Goal: Information Seeking & Learning: Learn about a topic

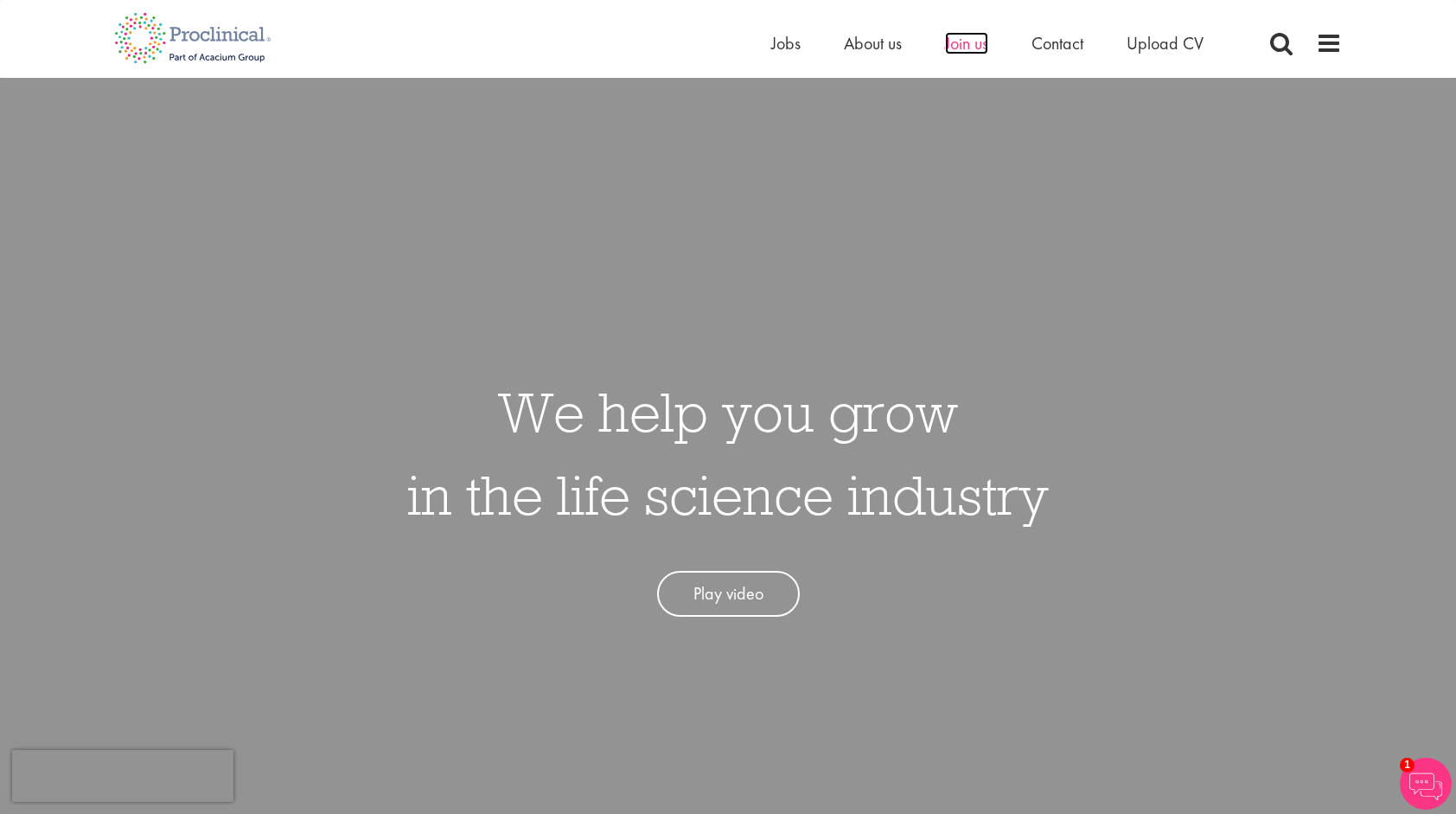
click at [964, 43] on span "Join us" at bounding box center [967, 43] width 43 height 23
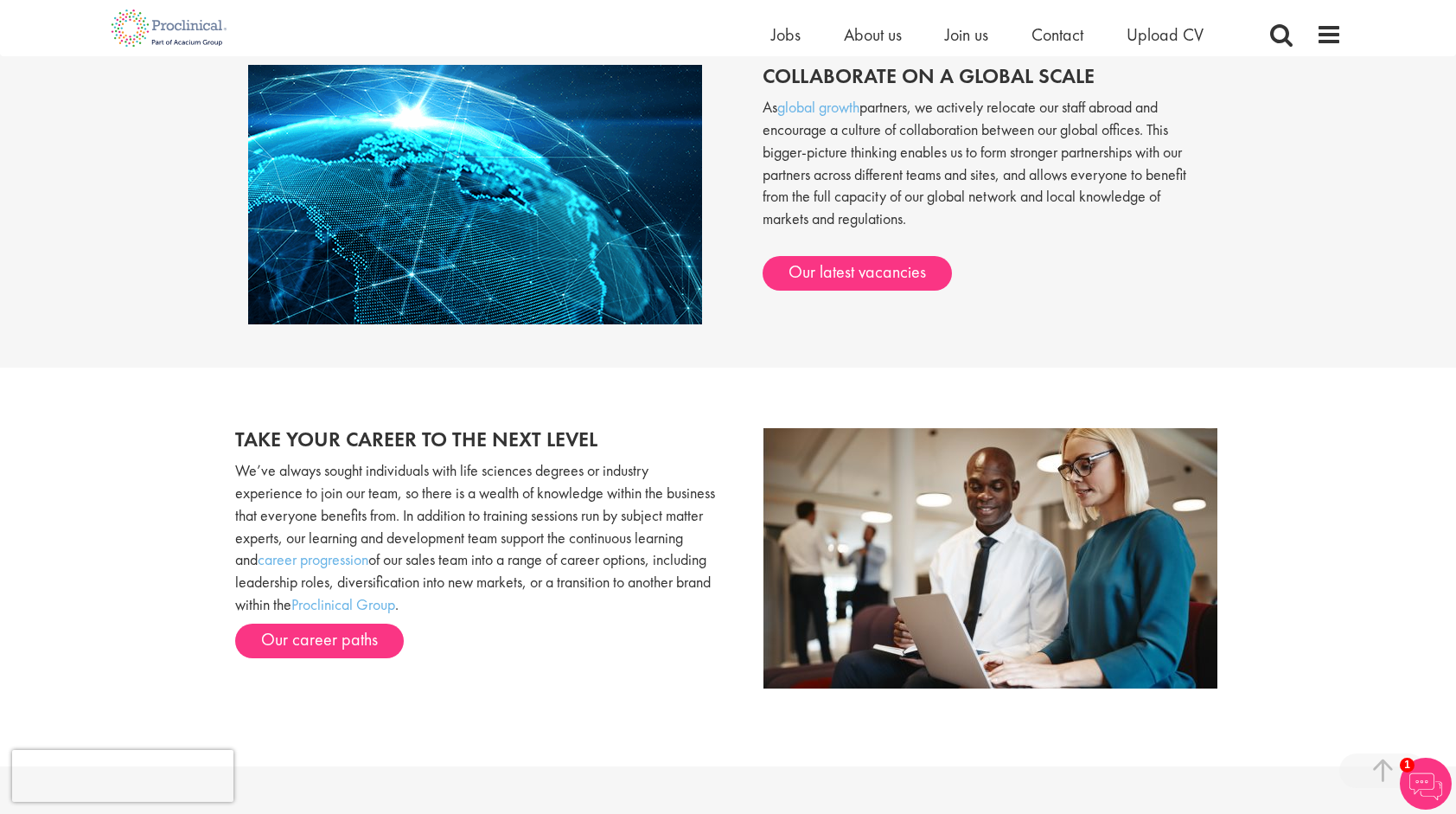
scroll to position [1500, 0]
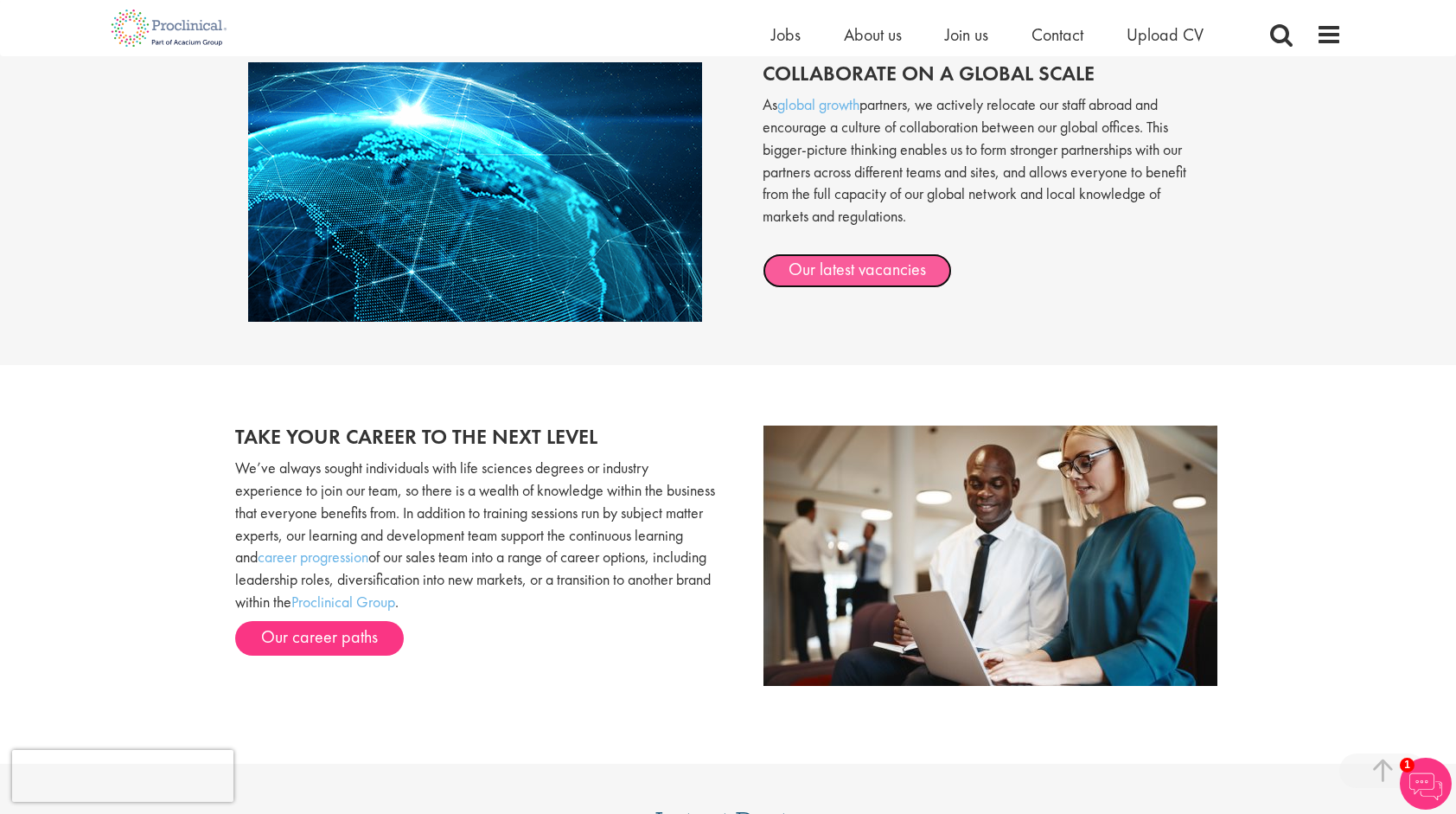
click at [797, 261] on link "Our latest vacancies" at bounding box center [858, 271] width 189 height 34
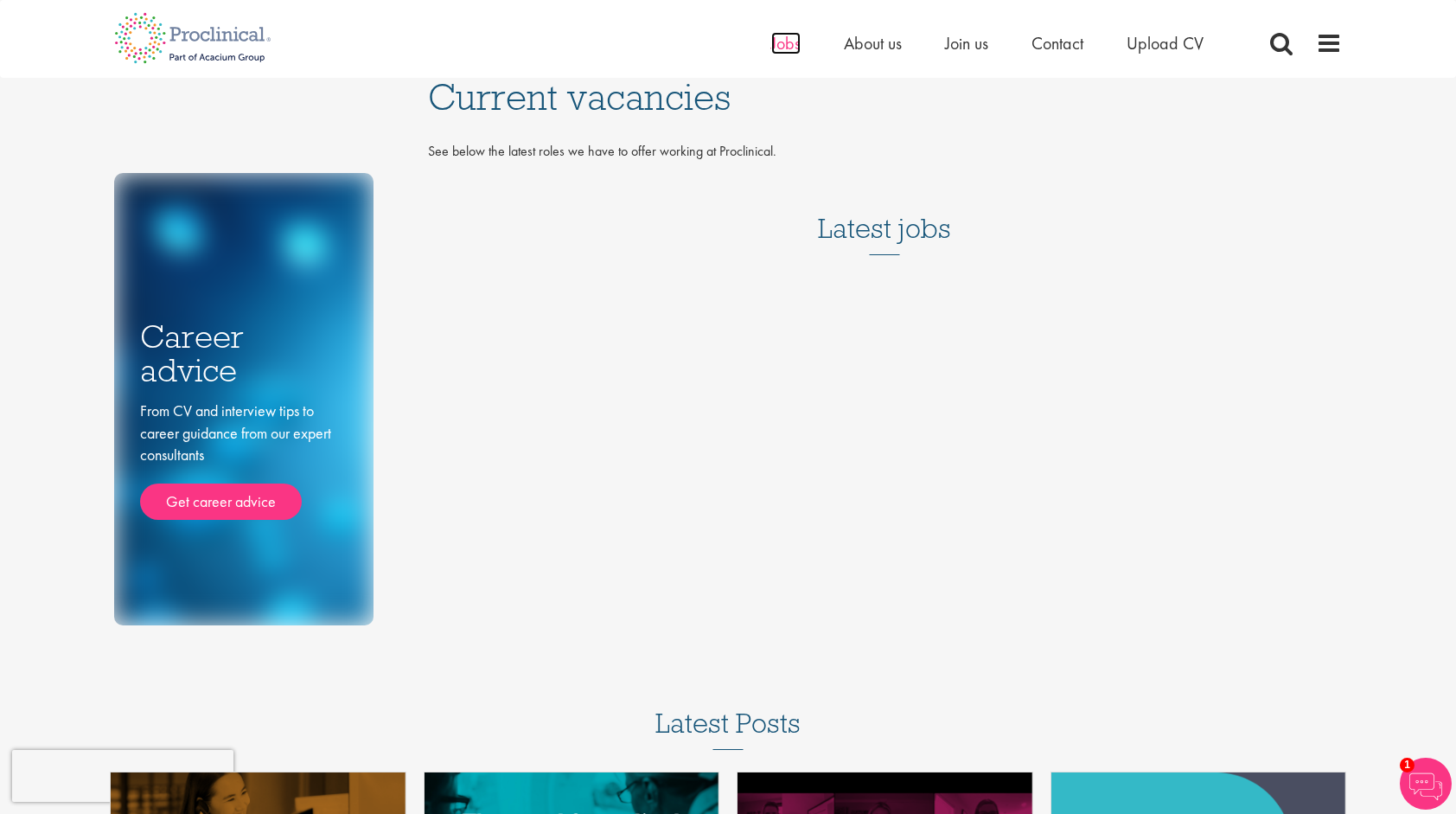
click at [778, 34] on span "Jobs" at bounding box center [786, 43] width 30 height 23
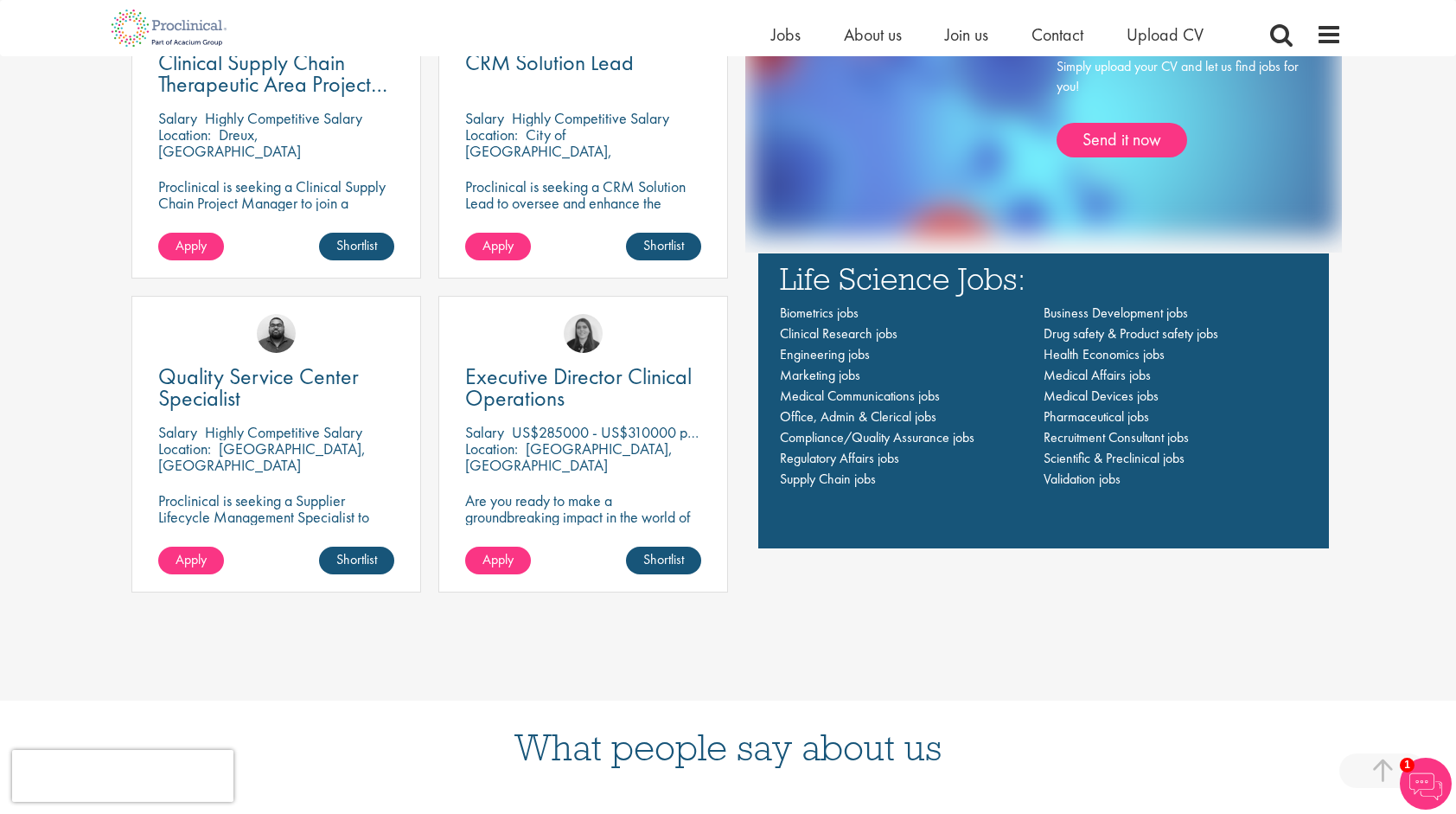
scroll to position [1366, 0]
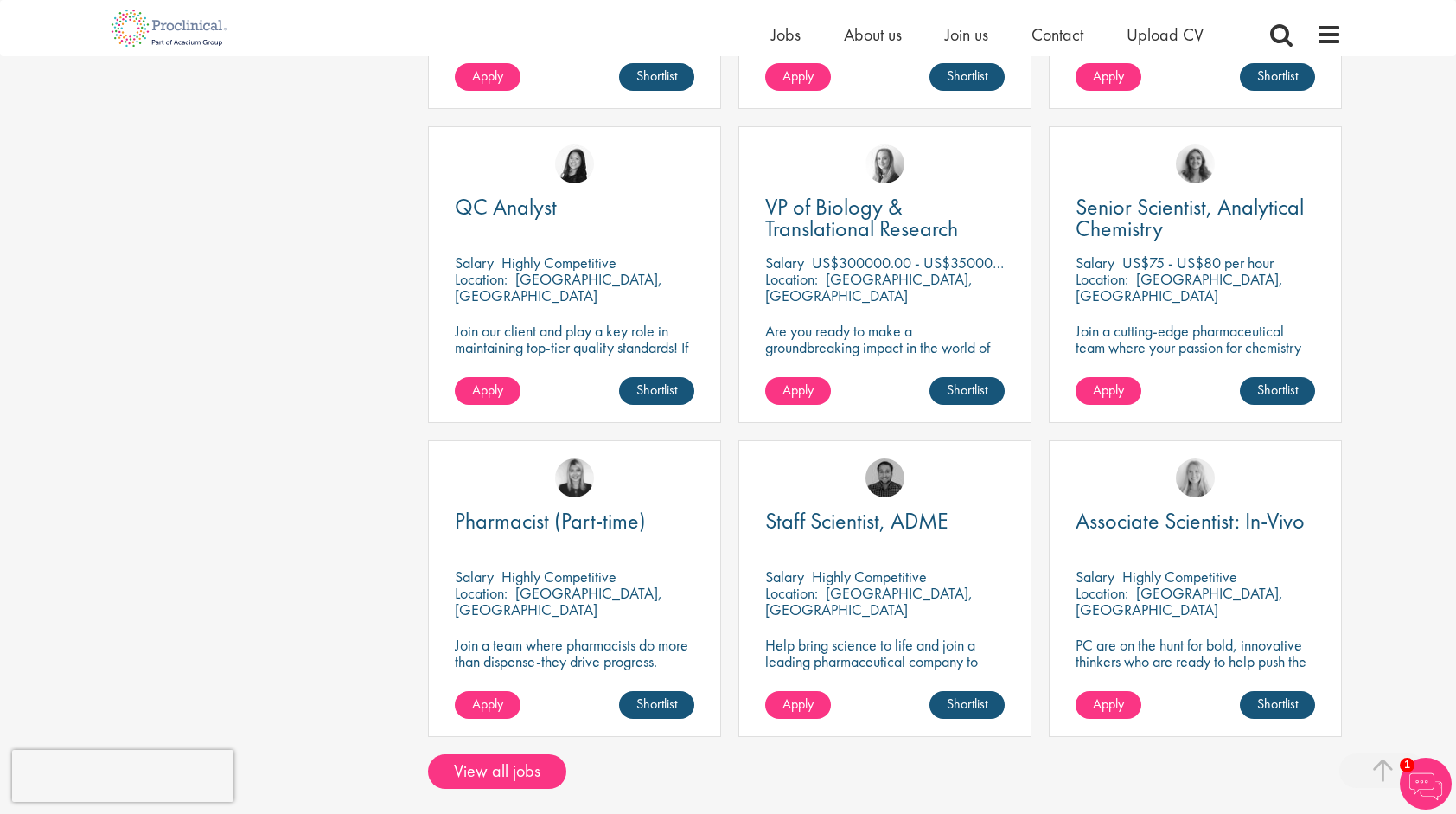
scroll to position [926, 0]
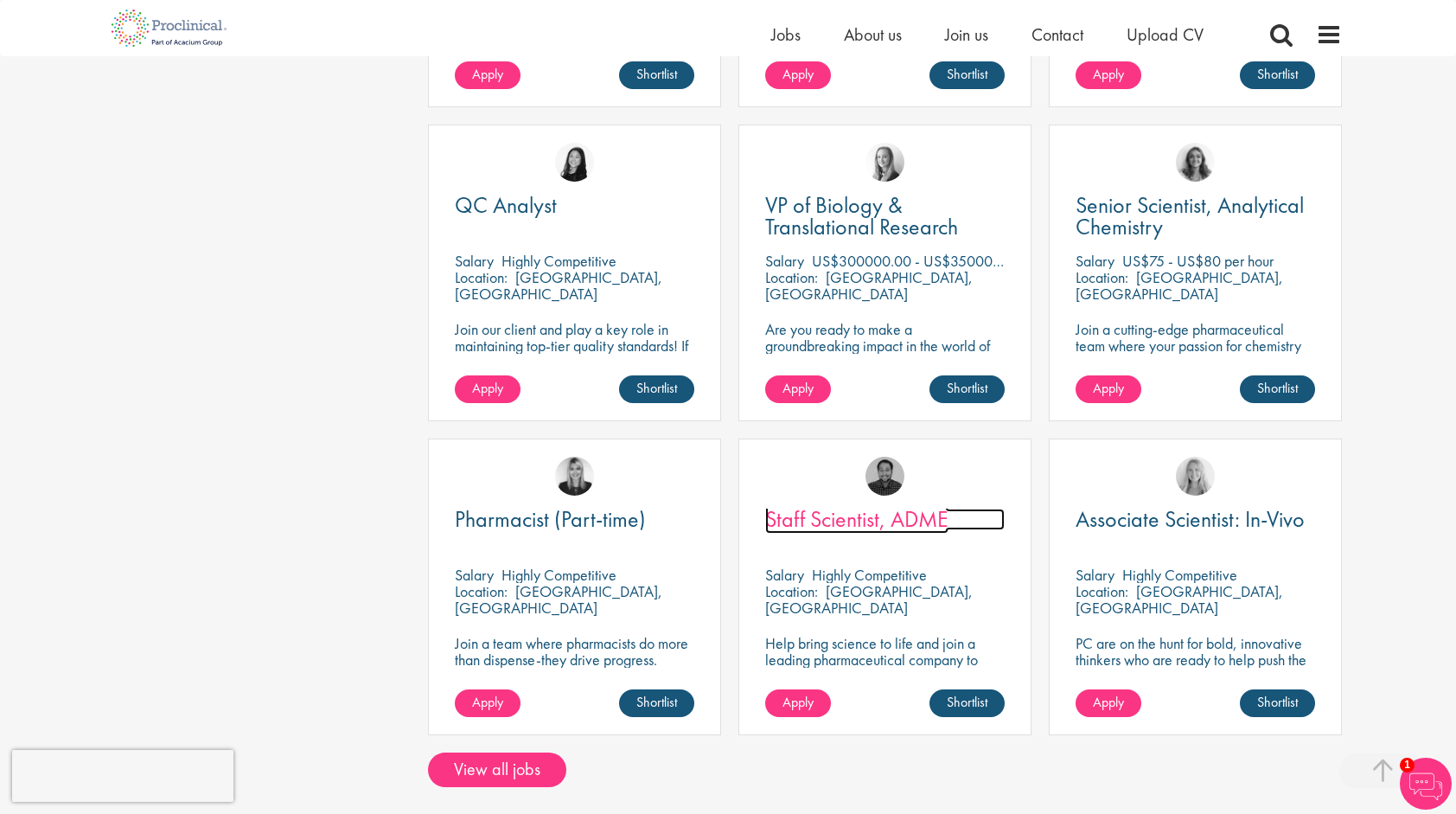
click at [902, 518] on span "Staff Scientist, ADME" at bounding box center [857, 518] width 184 height 30
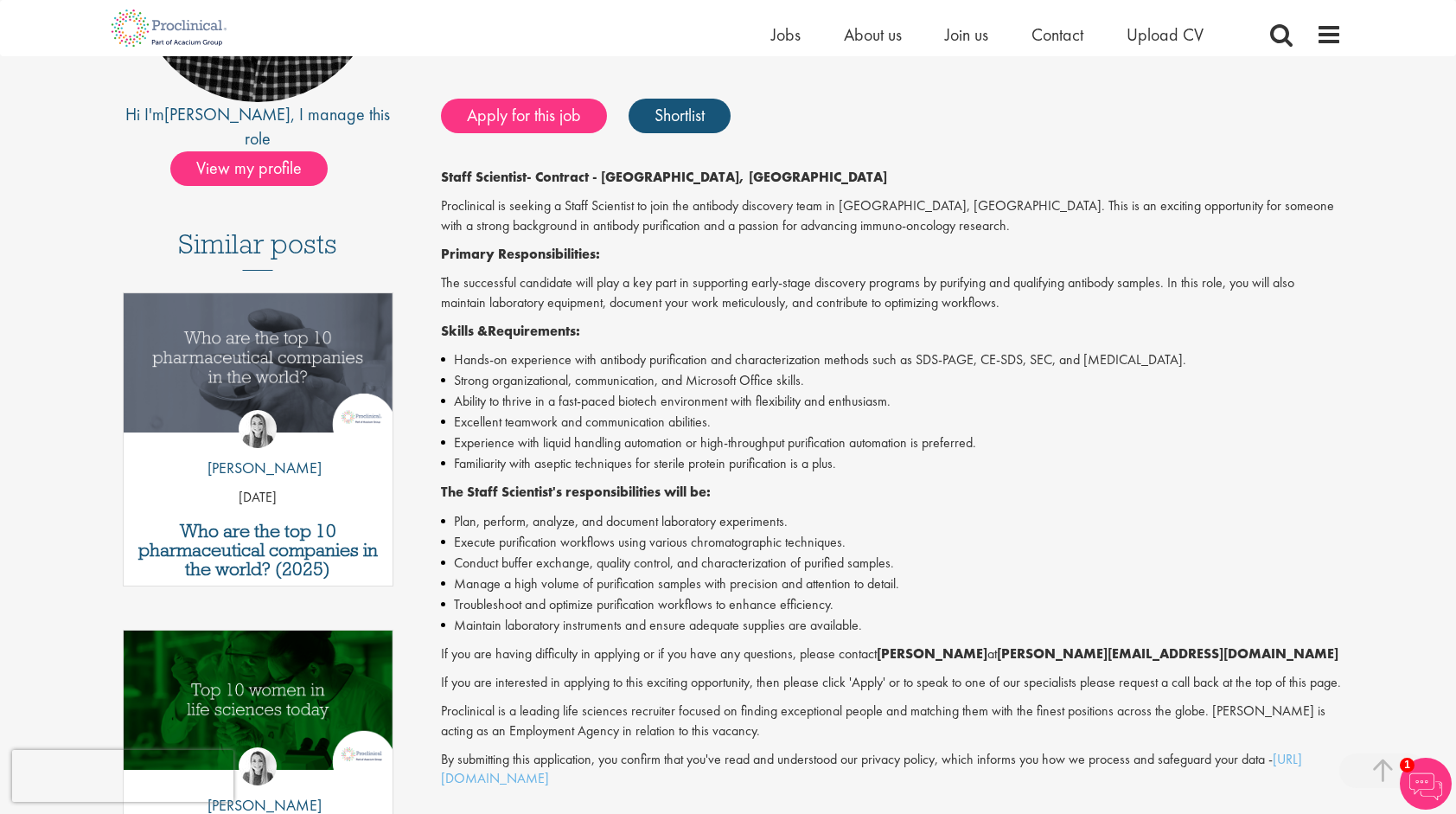
scroll to position [376, 0]
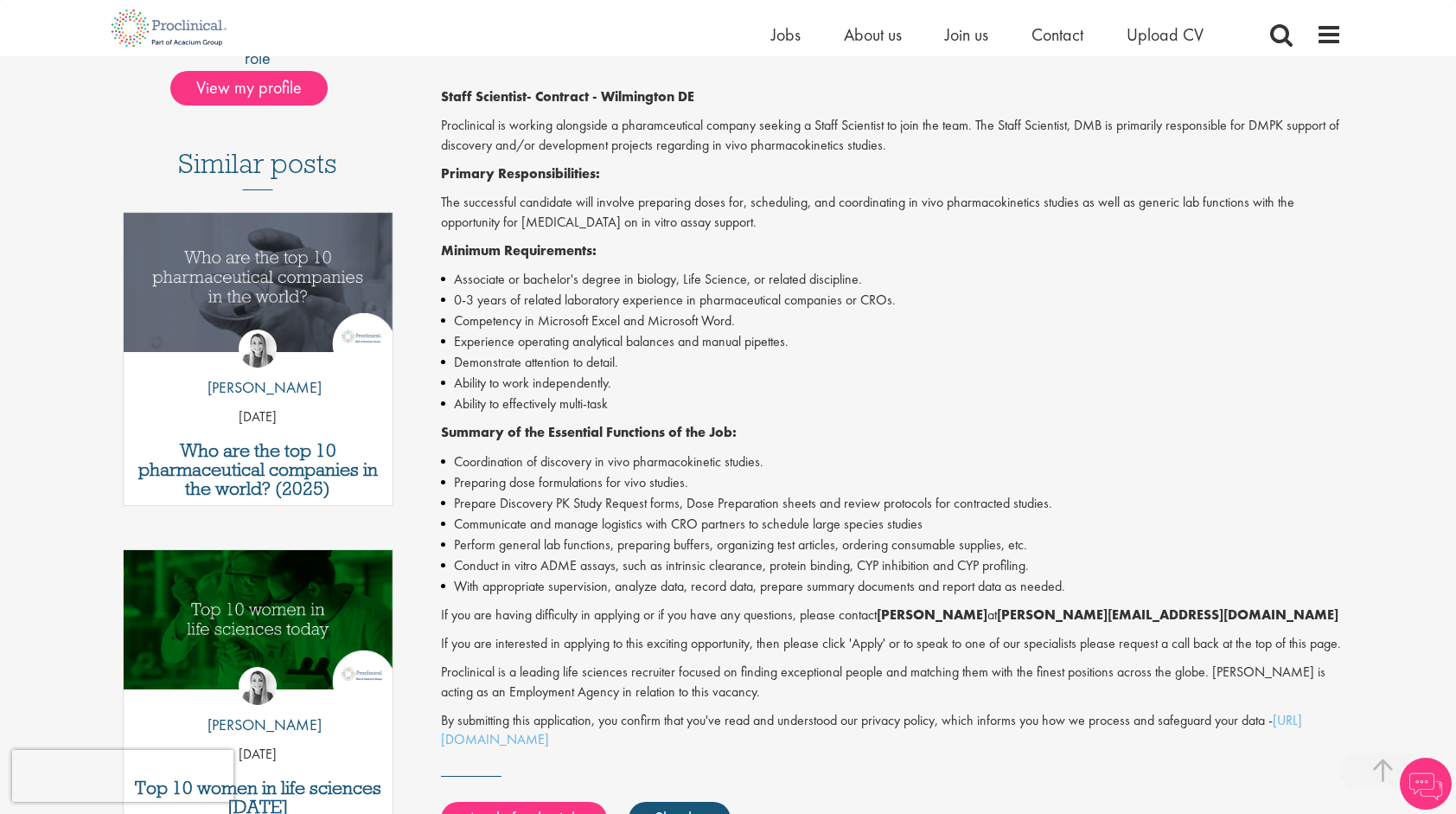
scroll to position [417, 0]
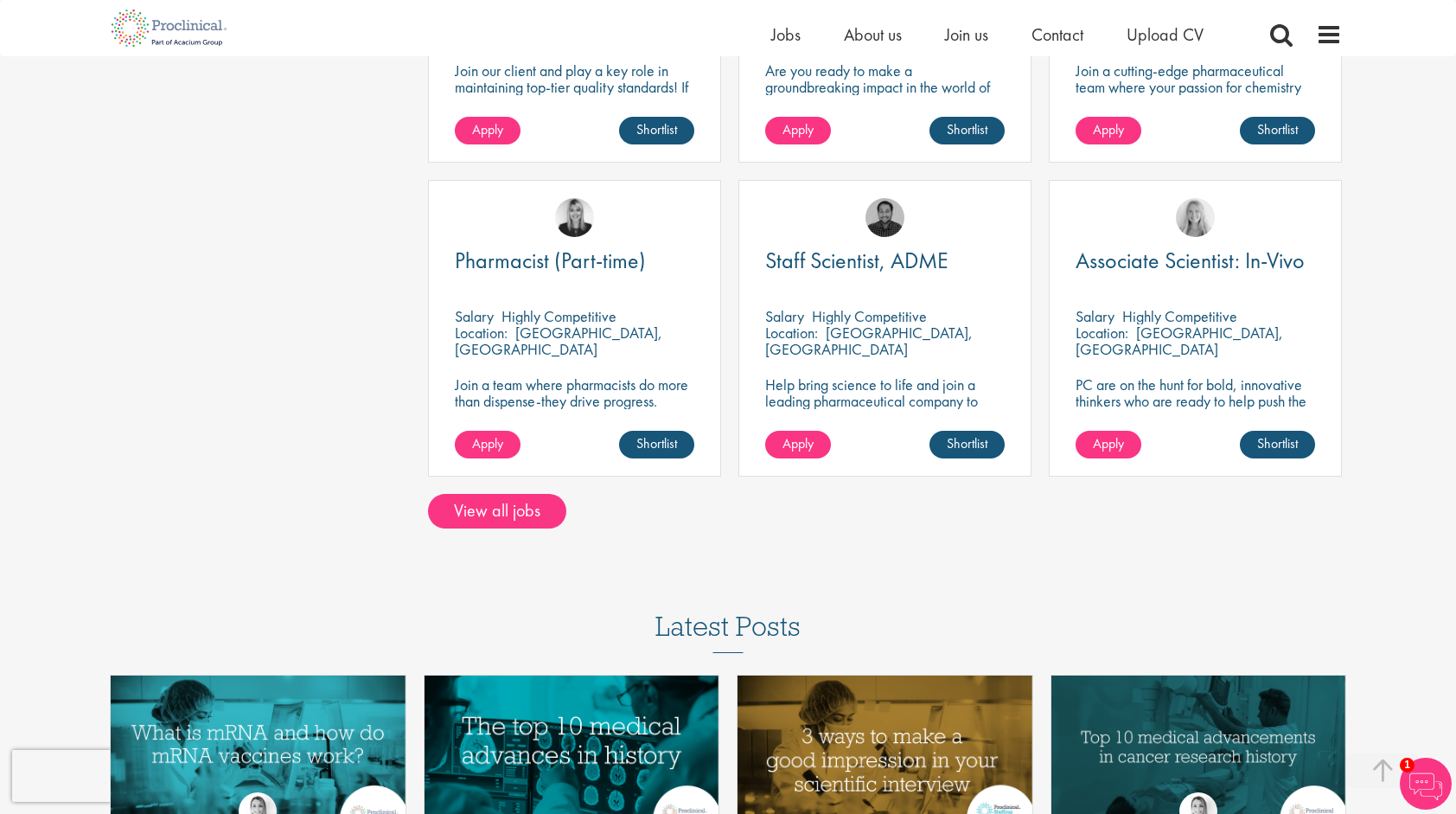
scroll to position [1185, 0]
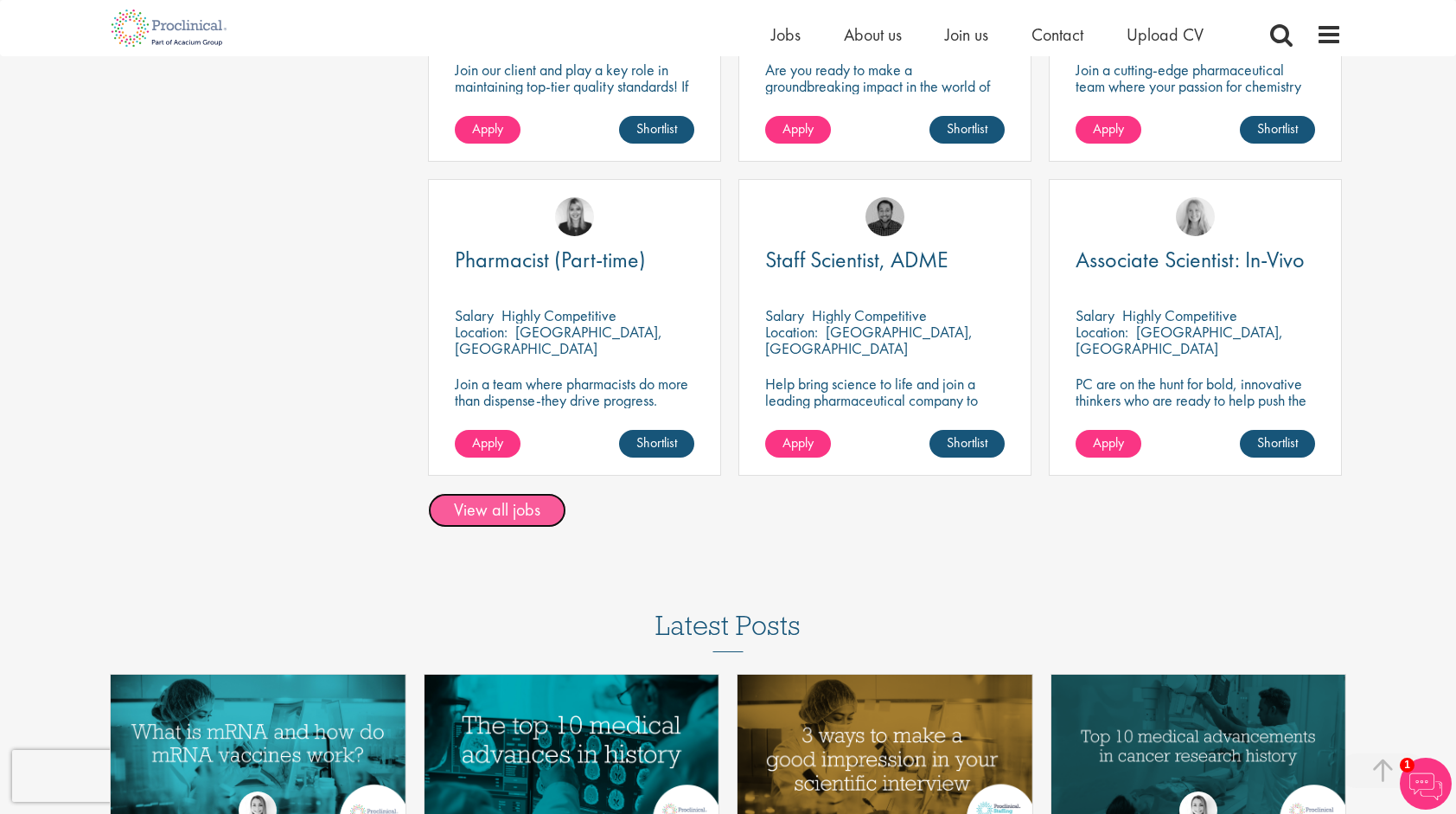
click at [518, 515] on link "View all jobs" at bounding box center [497, 511] width 139 height 34
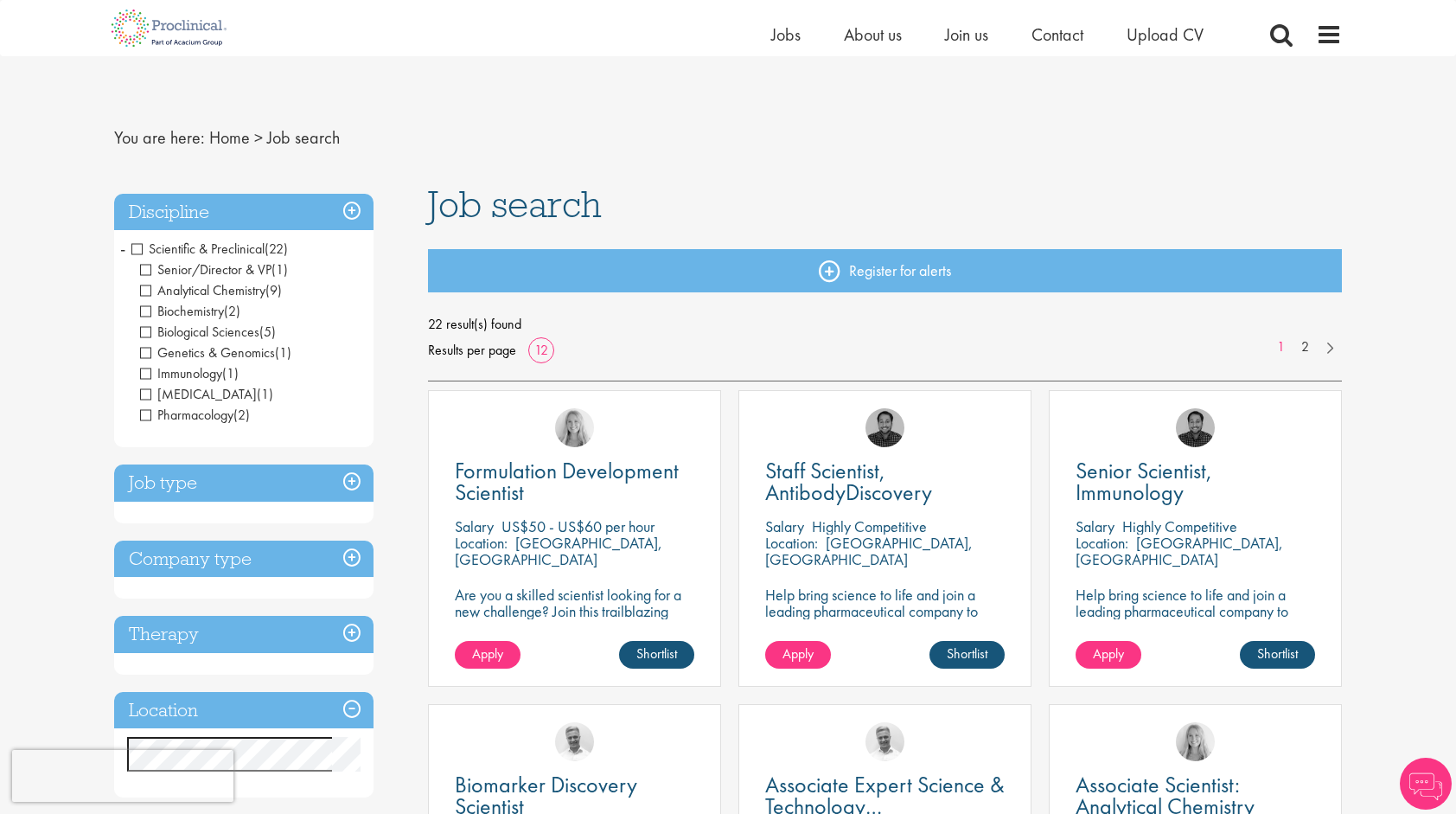
scroll to position [207, 0]
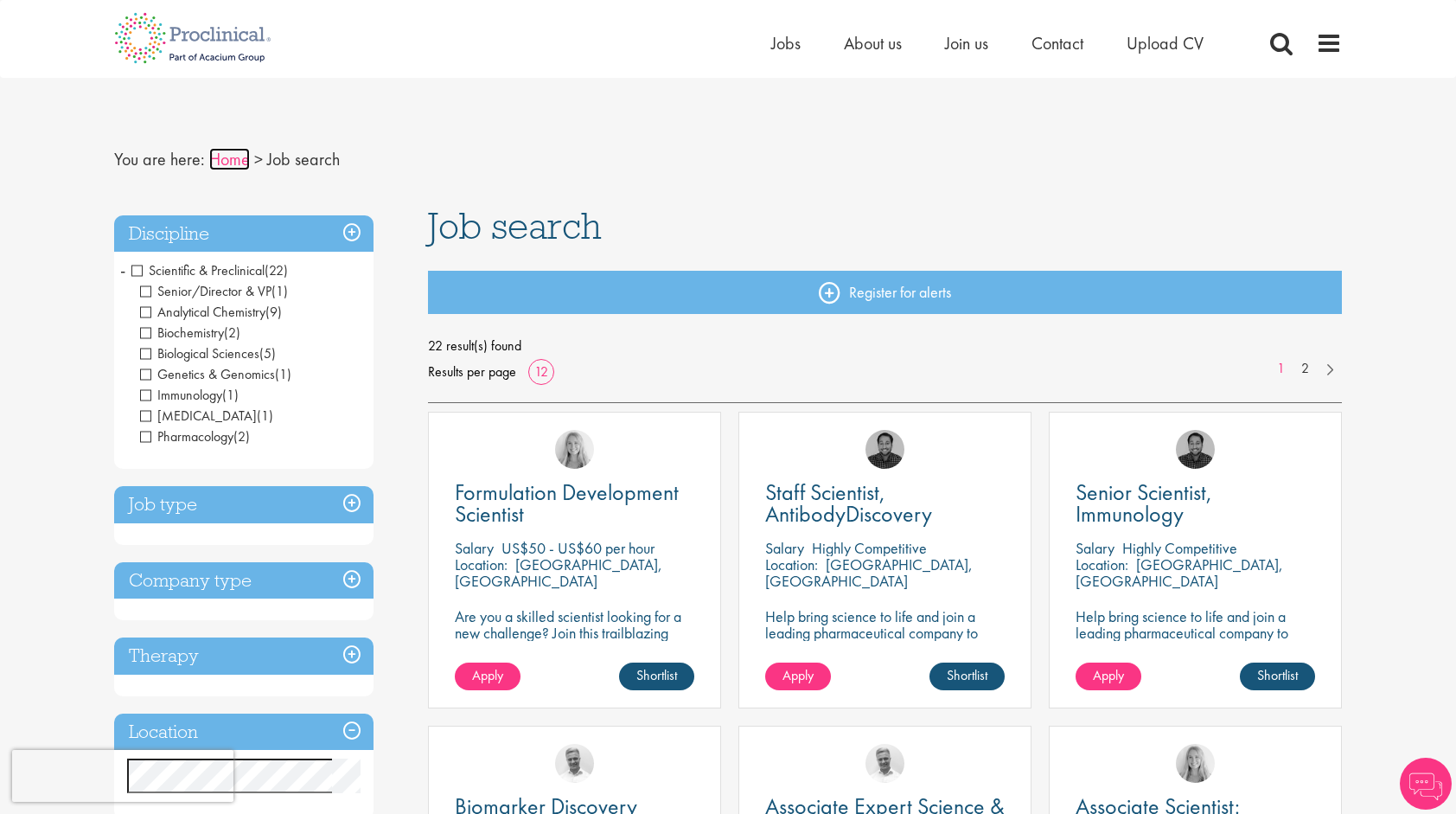
click at [228, 167] on link "Home" at bounding box center [229, 160] width 41 height 23
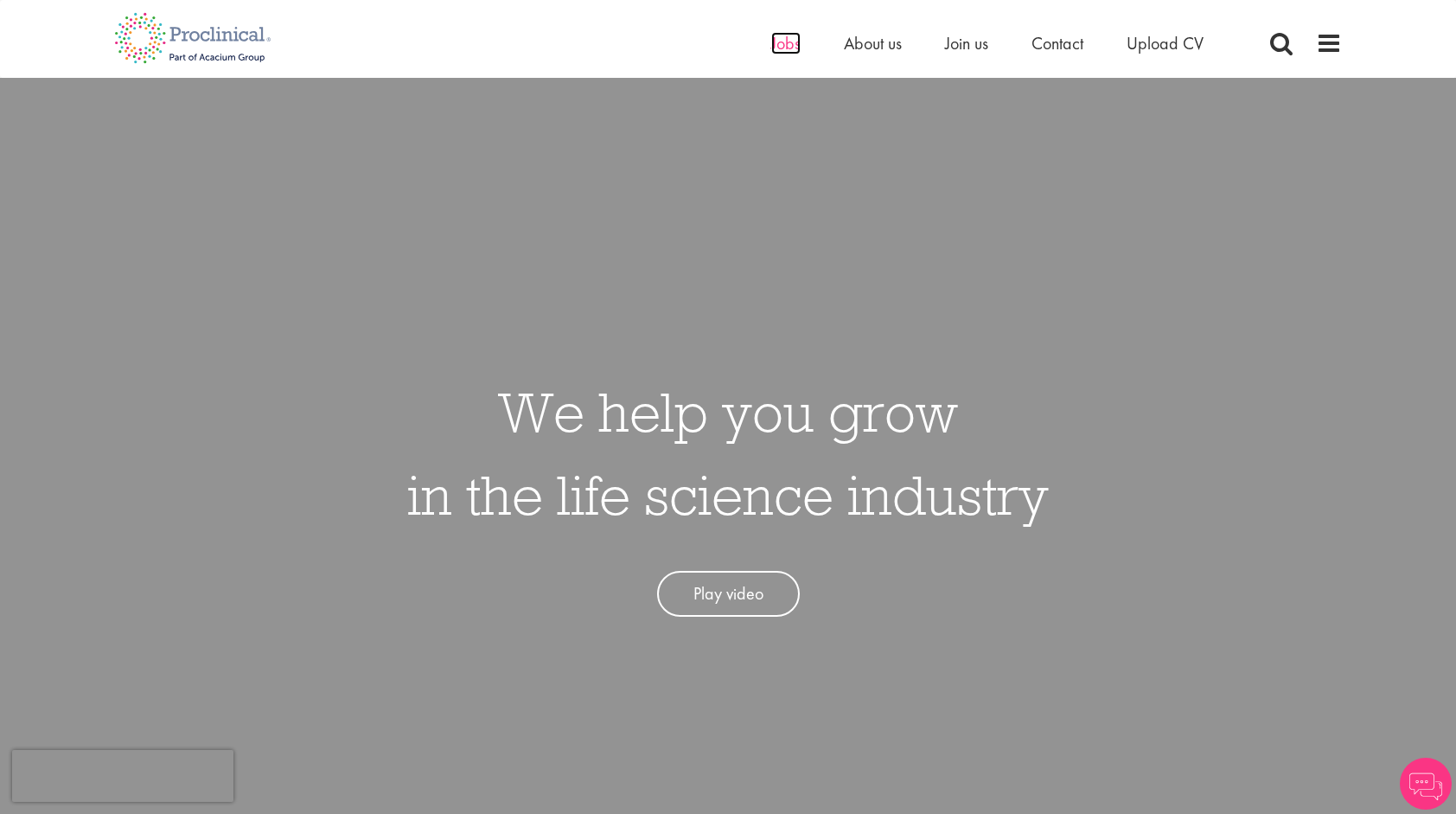
click at [790, 40] on span "Jobs" at bounding box center [786, 43] width 30 height 23
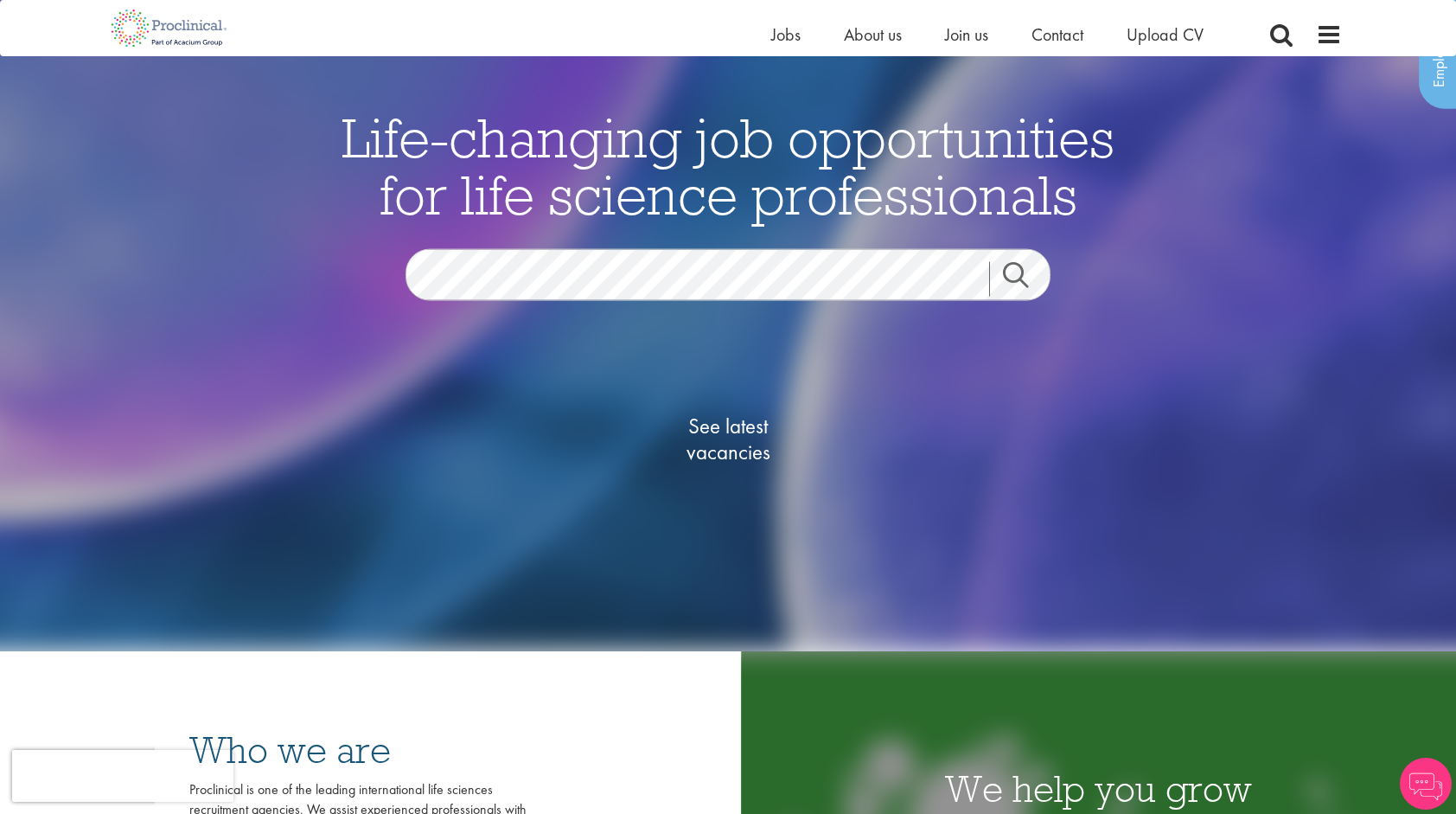
scroll to position [122, 0]
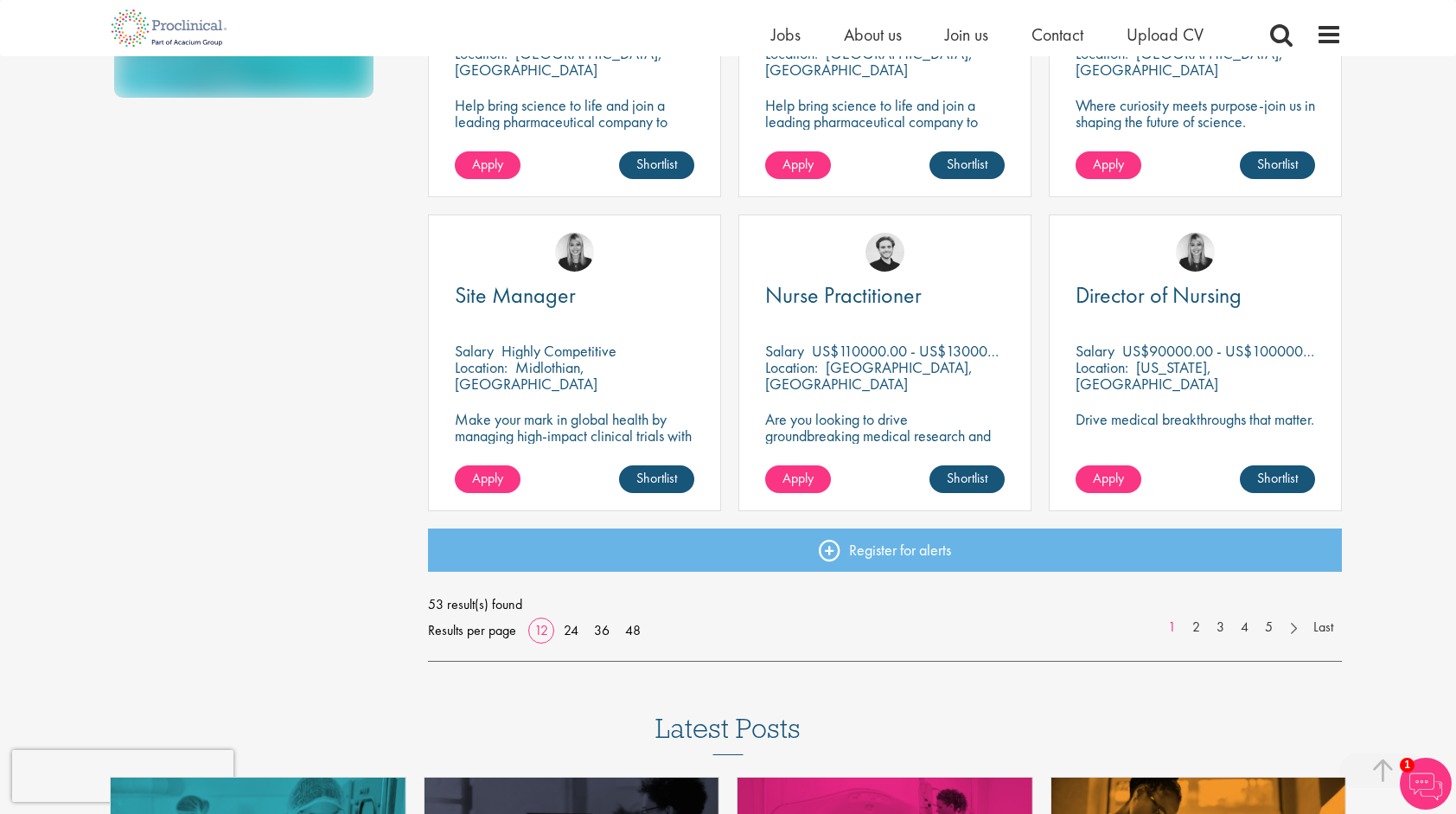
scroll to position [1123, 0]
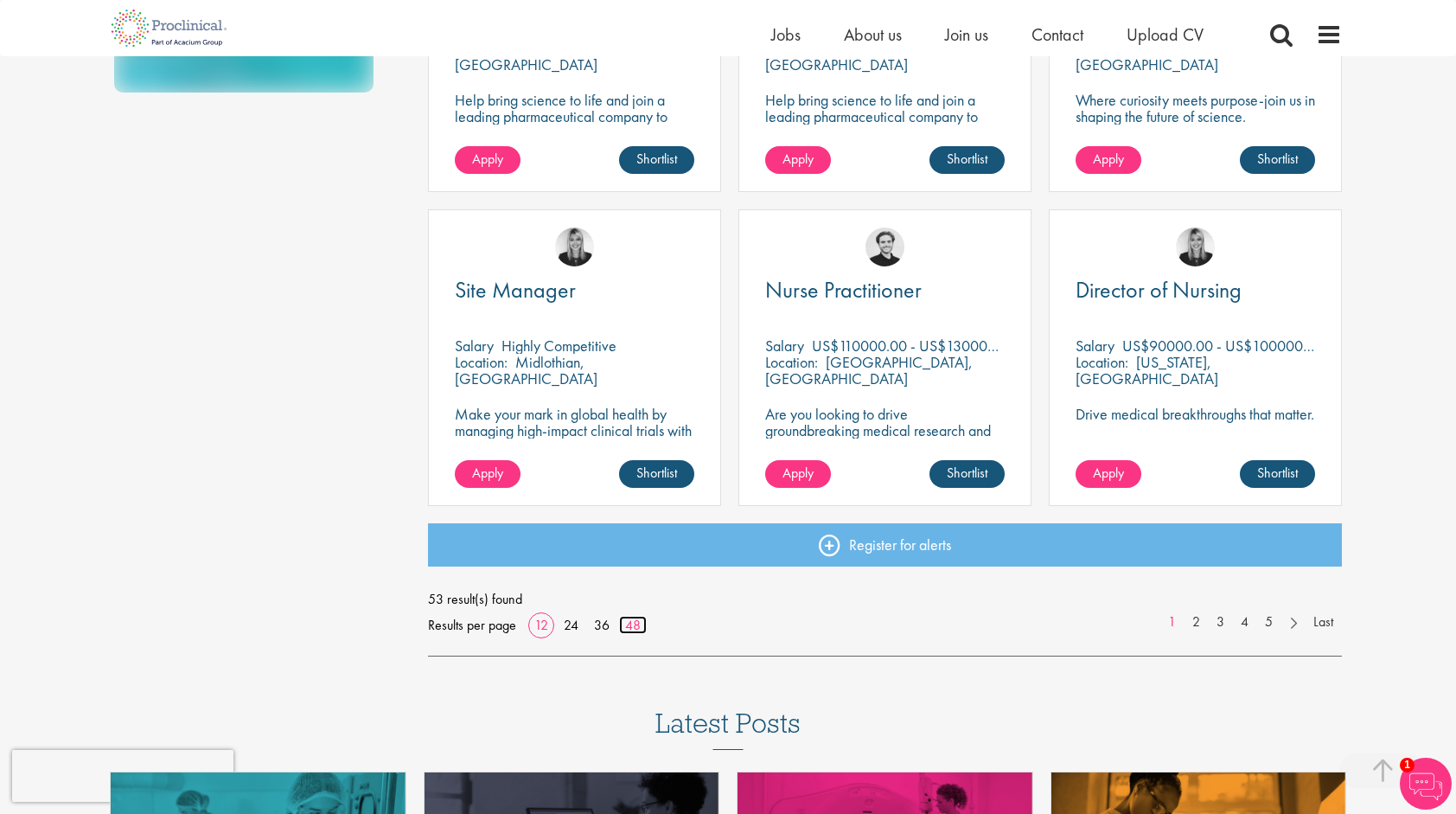
click at [642, 618] on link "48" at bounding box center [633, 625] width 28 height 18
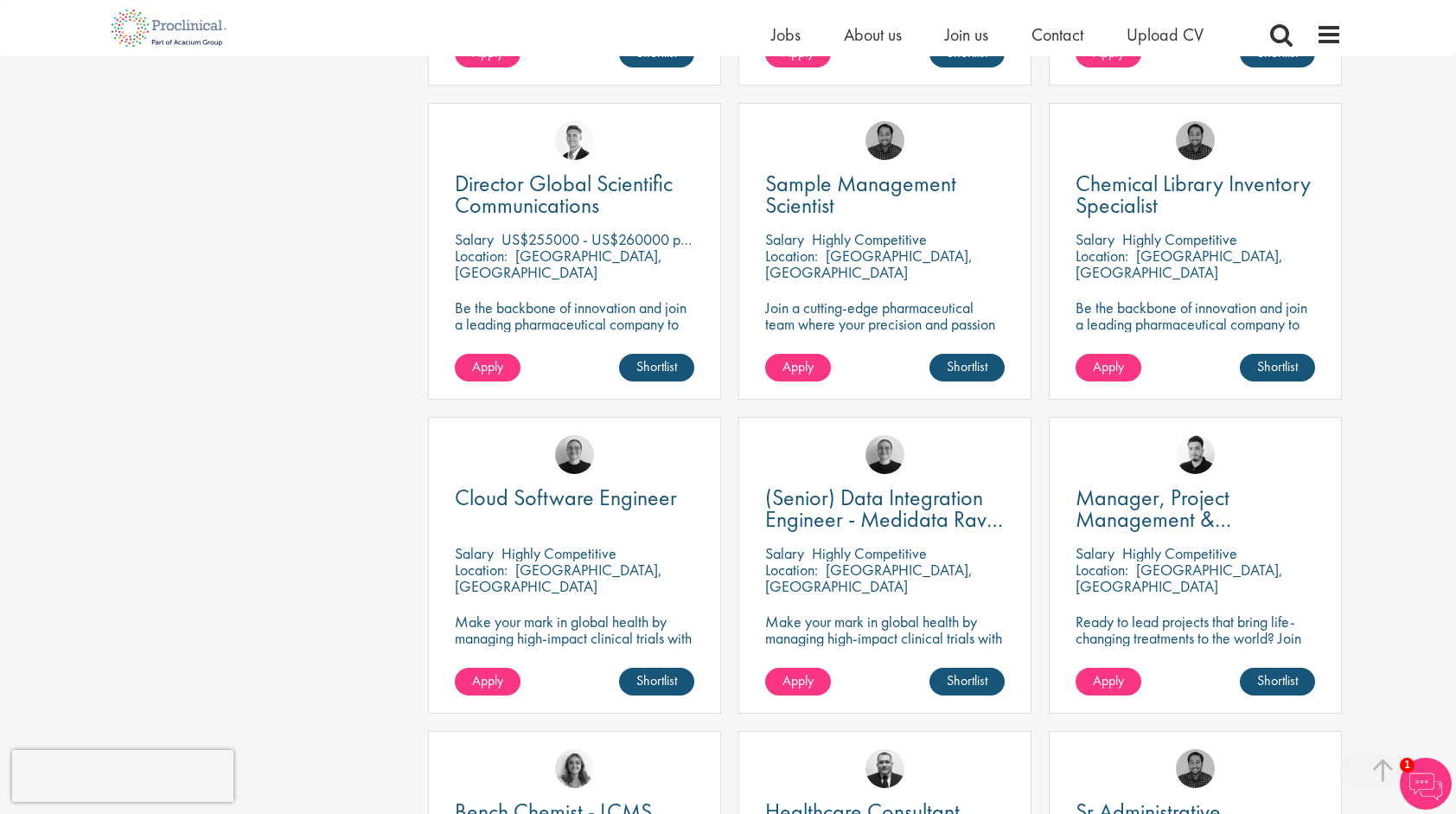
scroll to position [2822, 0]
